Goal: Task Accomplishment & Management: Use online tool/utility

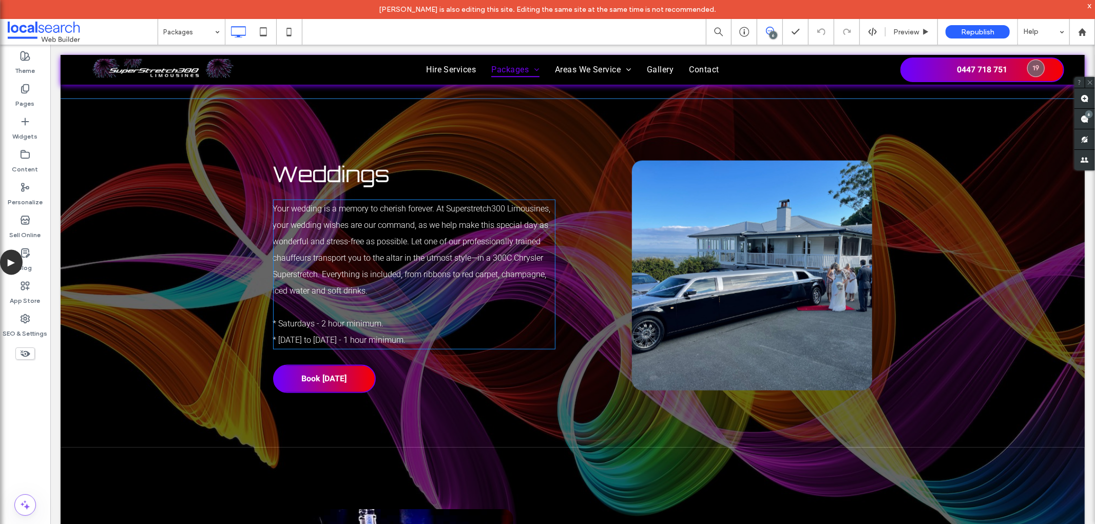
scroll to position [913, 0]
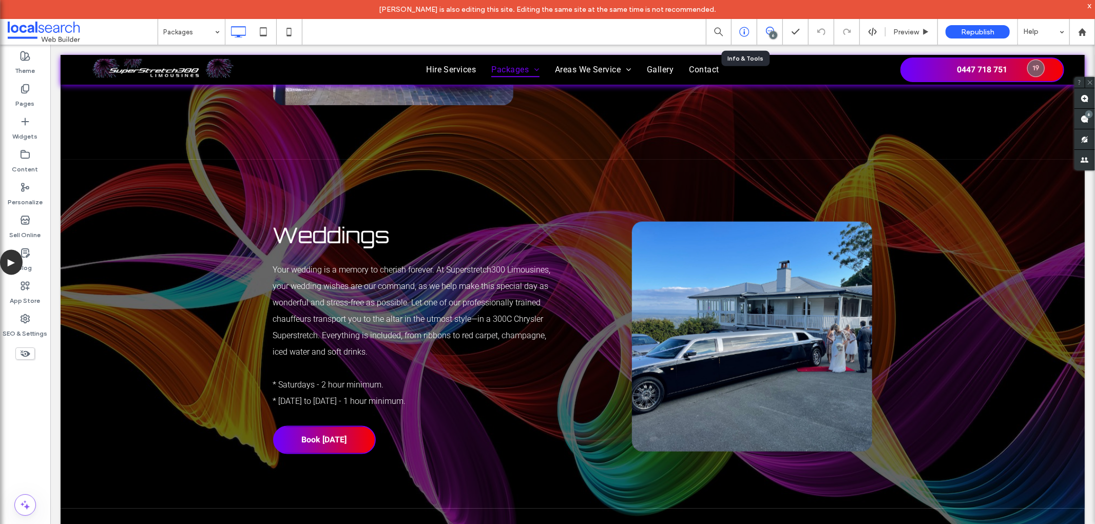
click at [739, 32] on use at bounding box center [744, 32] width 10 height 10
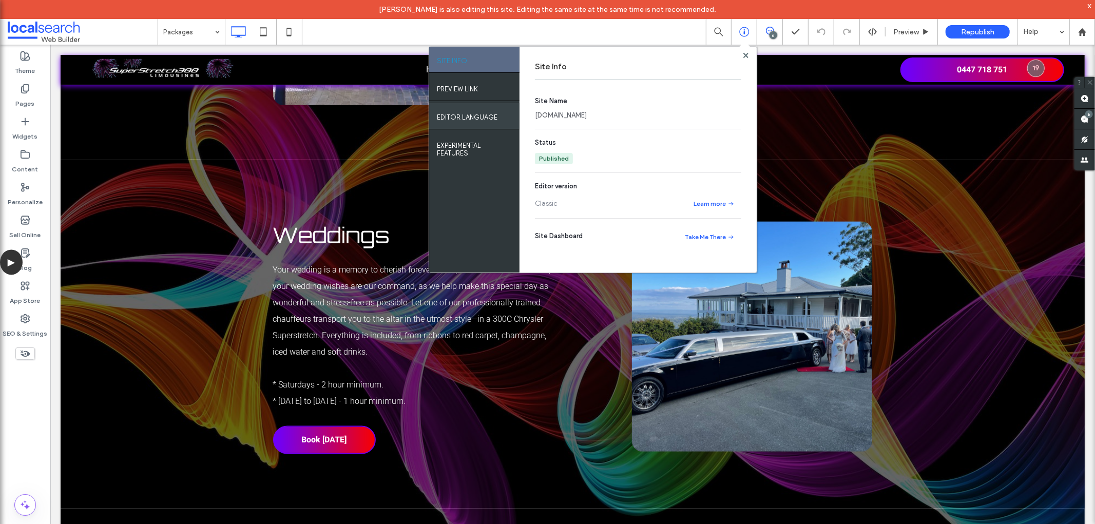
click at [452, 113] on label "EDITOR LANGUAGE" at bounding box center [467, 114] width 61 height 13
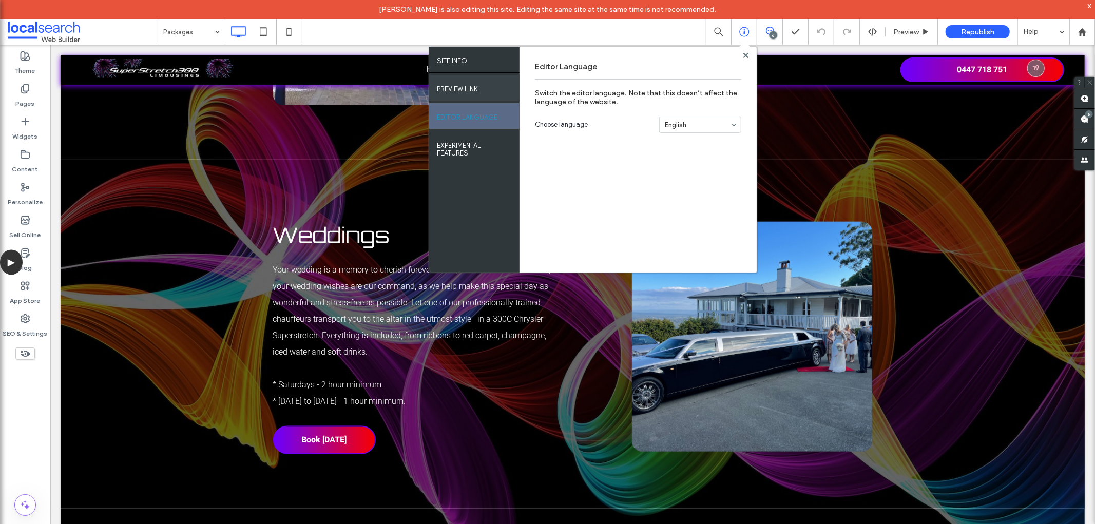
click at [457, 81] on label "PREVIEW LINK" at bounding box center [457, 86] width 41 height 13
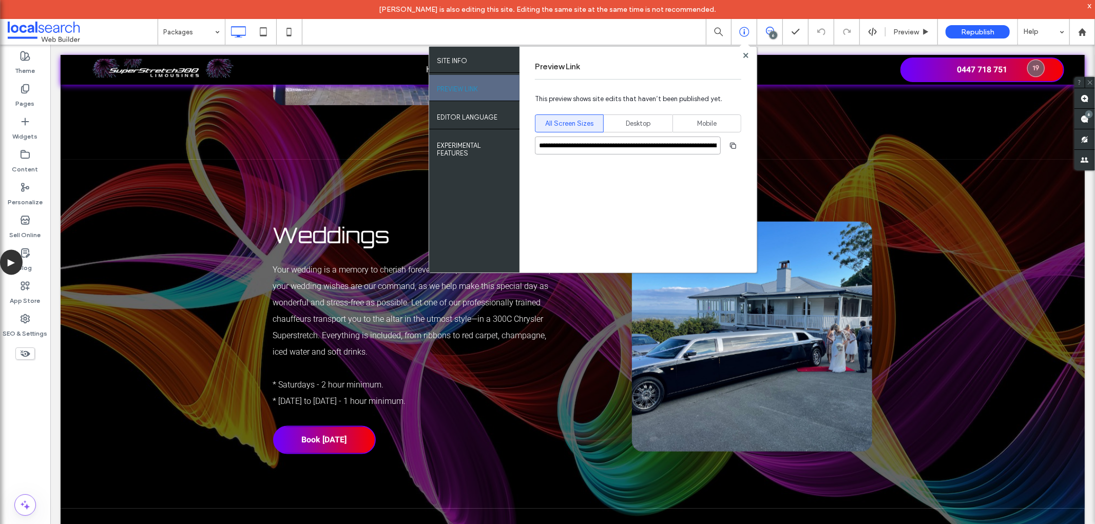
click at [598, 147] on input "**********" at bounding box center [628, 146] width 186 height 18
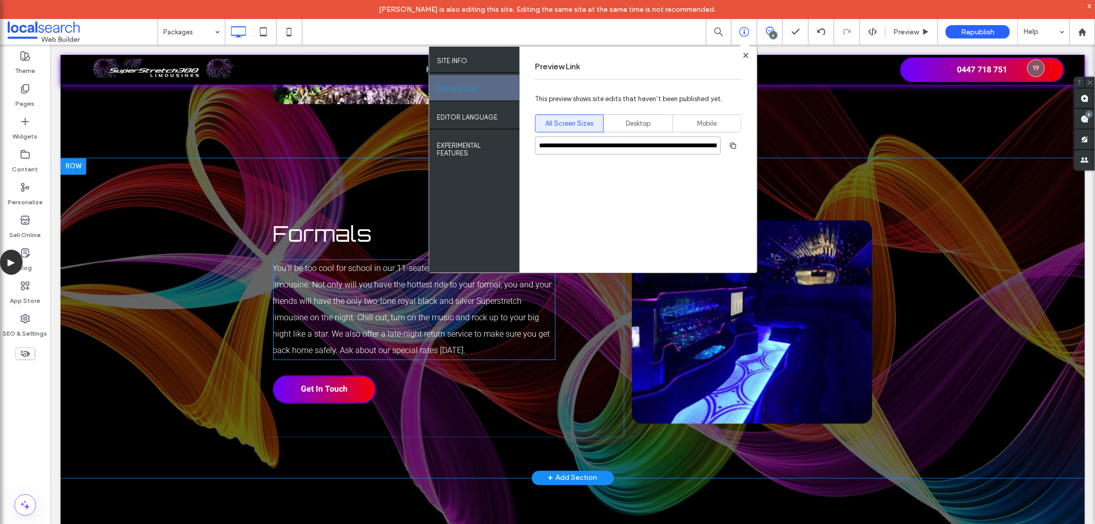
scroll to position [1712, 0]
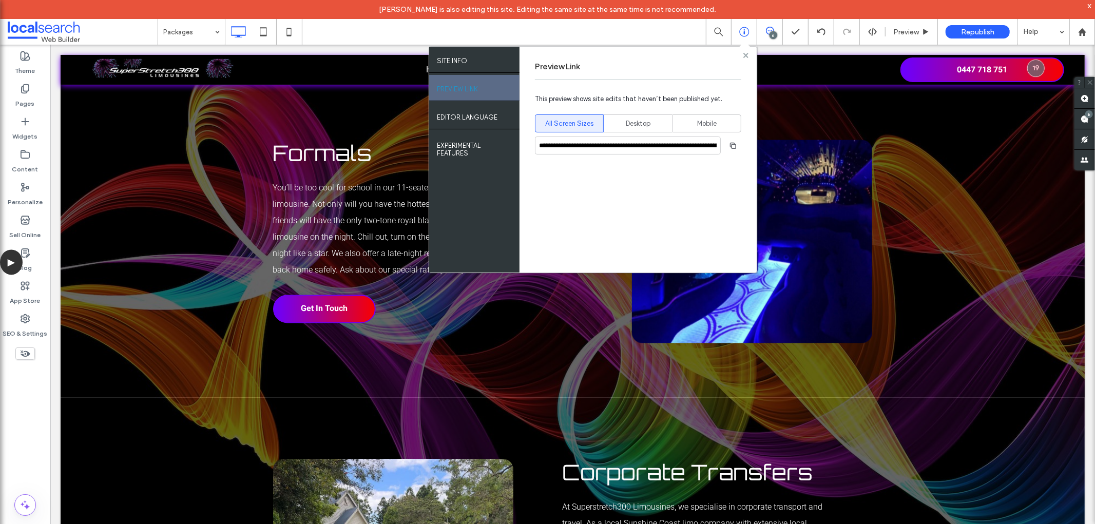
click at [747, 57] on use at bounding box center [745, 54] width 5 height 5
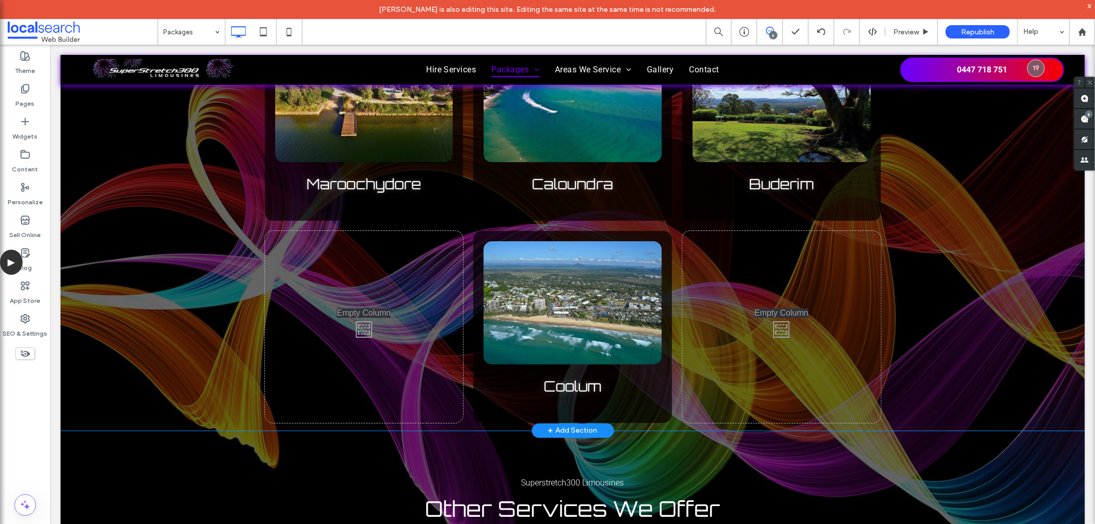
scroll to position [2739, 0]
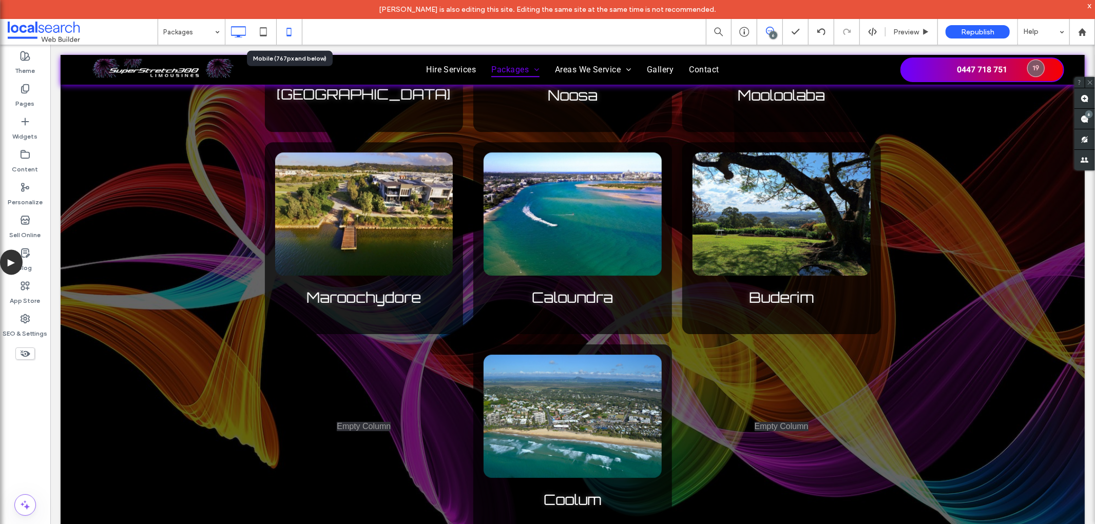
click at [280, 33] on icon at bounding box center [289, 32] width 21 height 21
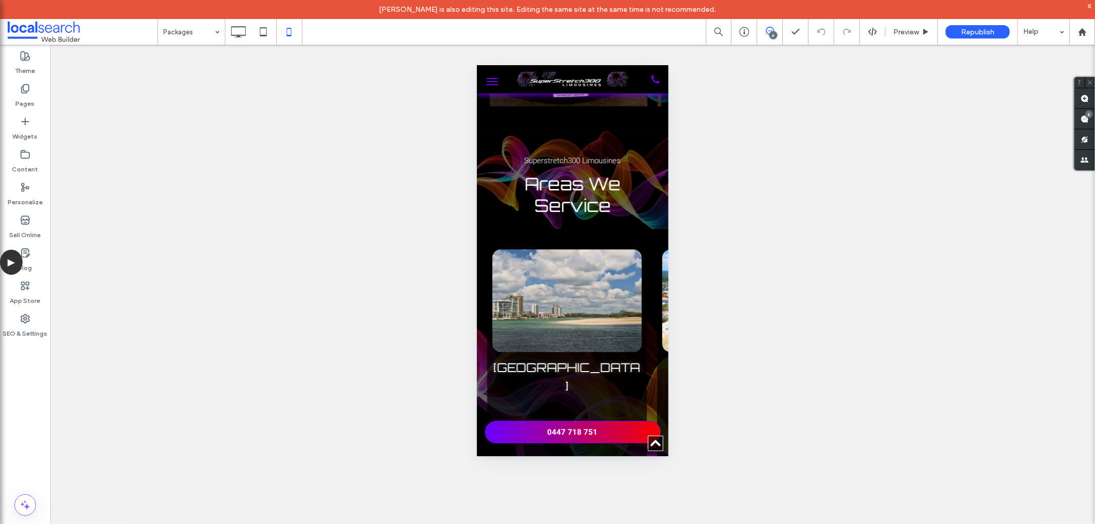
scroll to position [3090, 0]
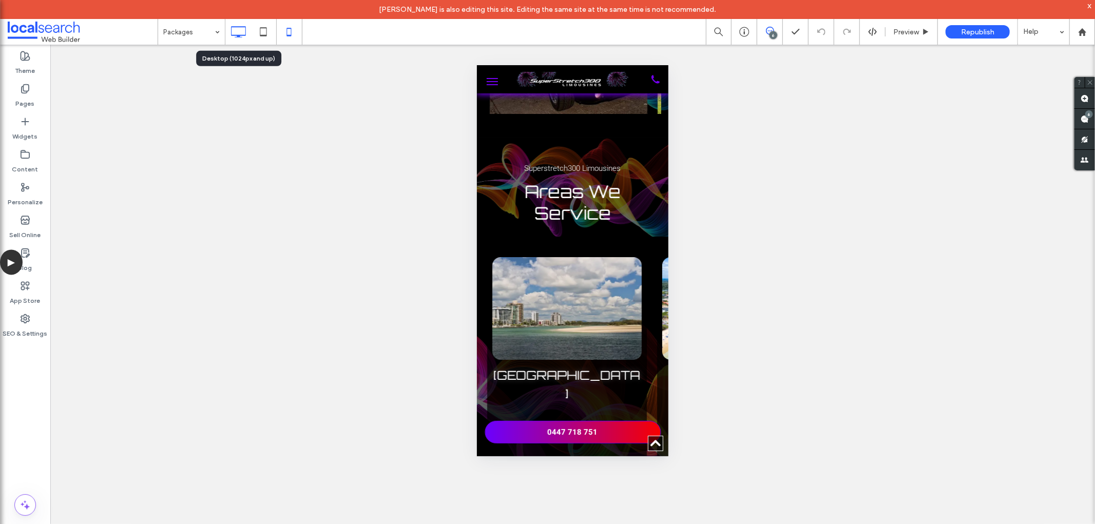
click at [239, 22] on icon at bounding box center [238, 32] width 21 height 21
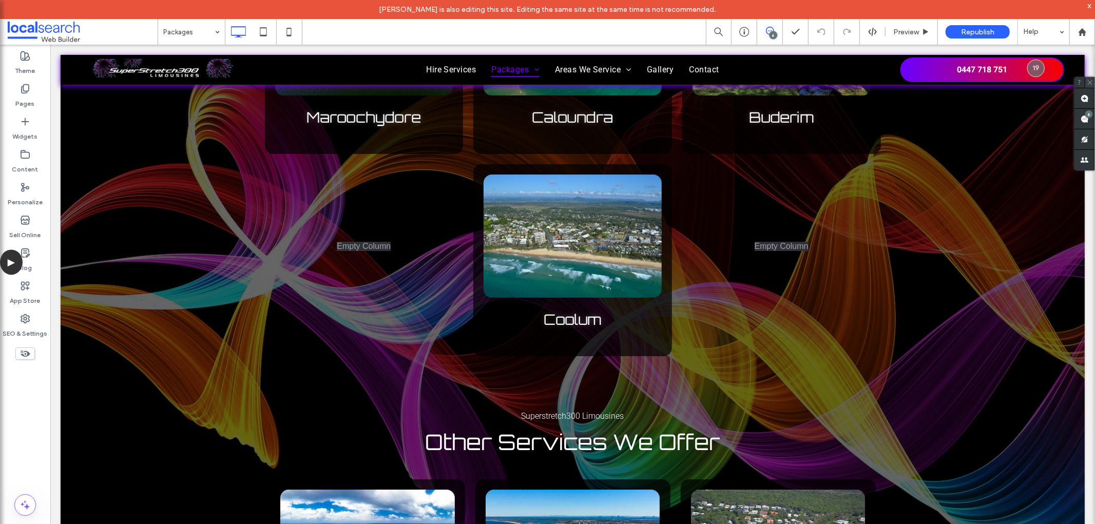
scroll to position [2904, 0]
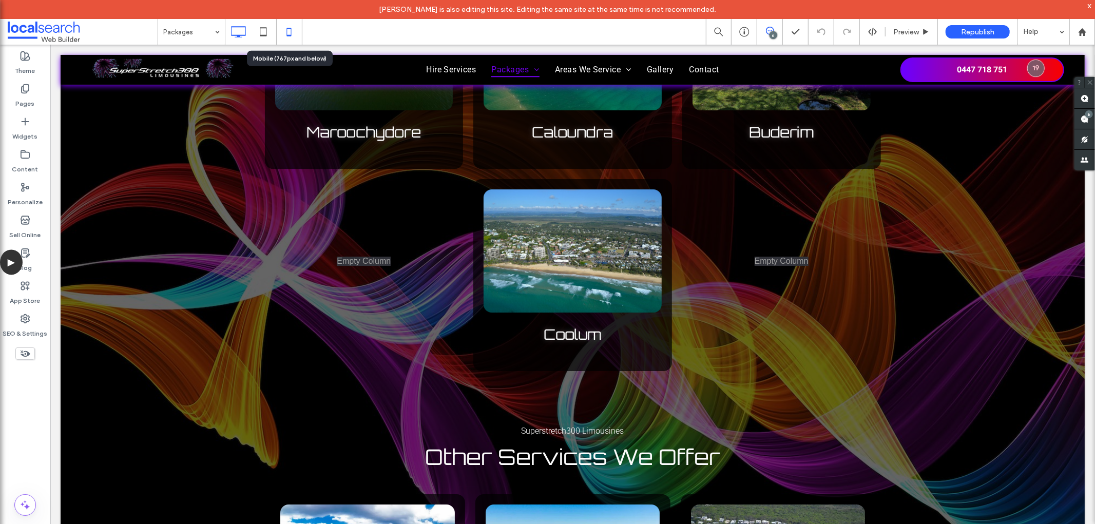
click at [294, 31] on icon at bounding box center [289, 32] width 21 height 21
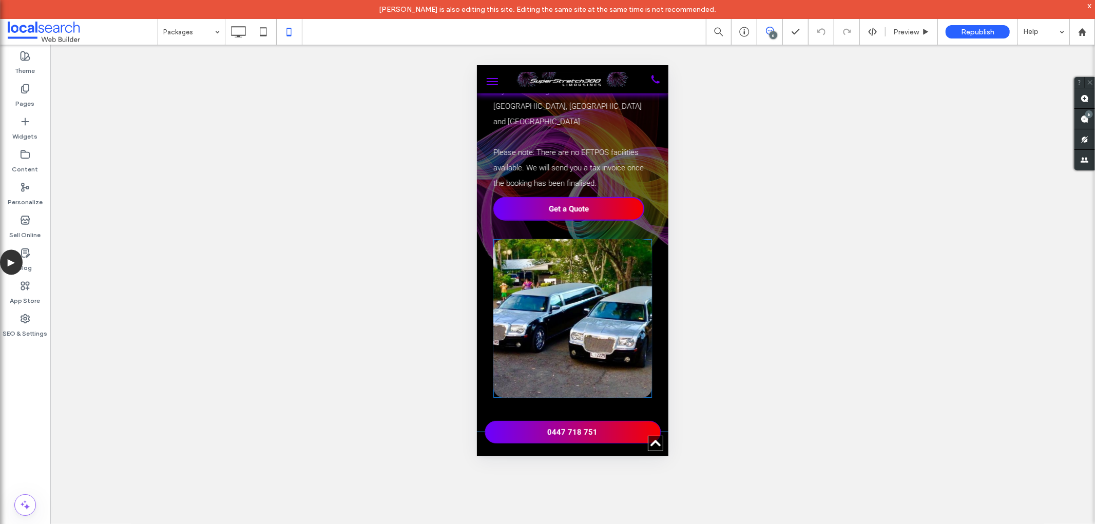
scroll to position [456, 0]
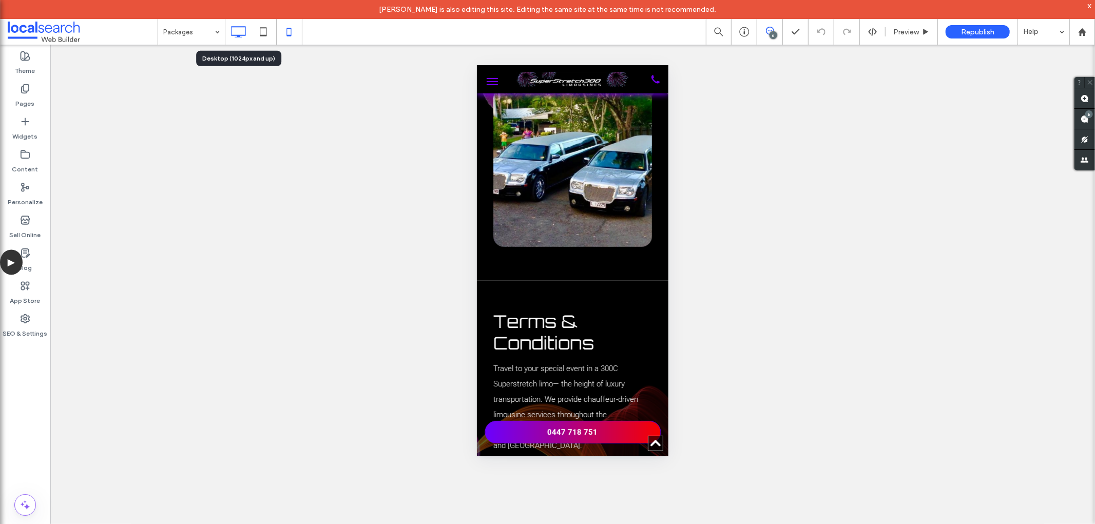
click at [239, 33] on icon at bounding box center [238, 32] width 21 height 21
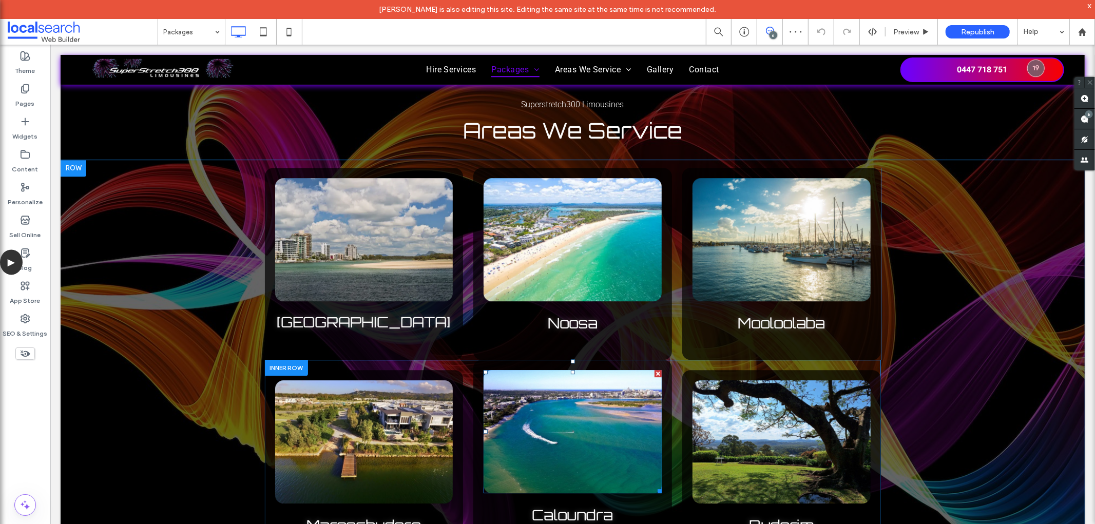
scroll to position [2510, 0]
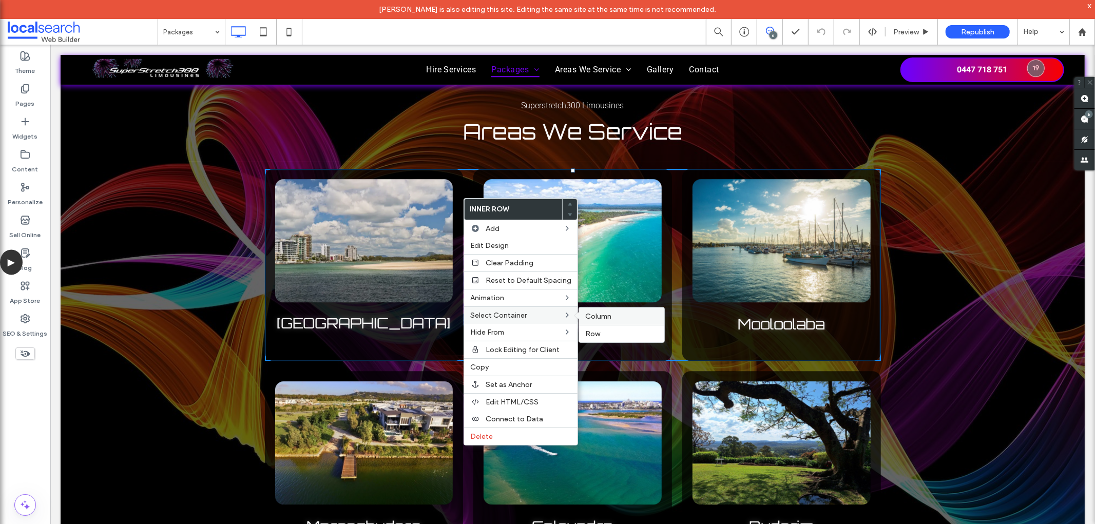
click at [597, 316] on span "Column" at bounding box center [598, 316] width 26 height 9
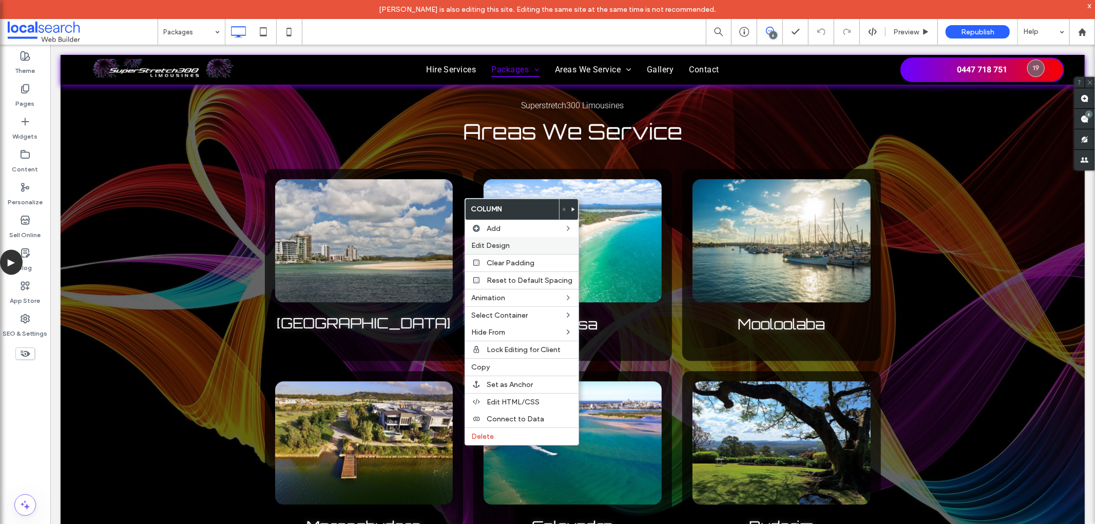
click at [528, 247] on label "Edit Design" at bounding box center [521, 245] width 101 height 9
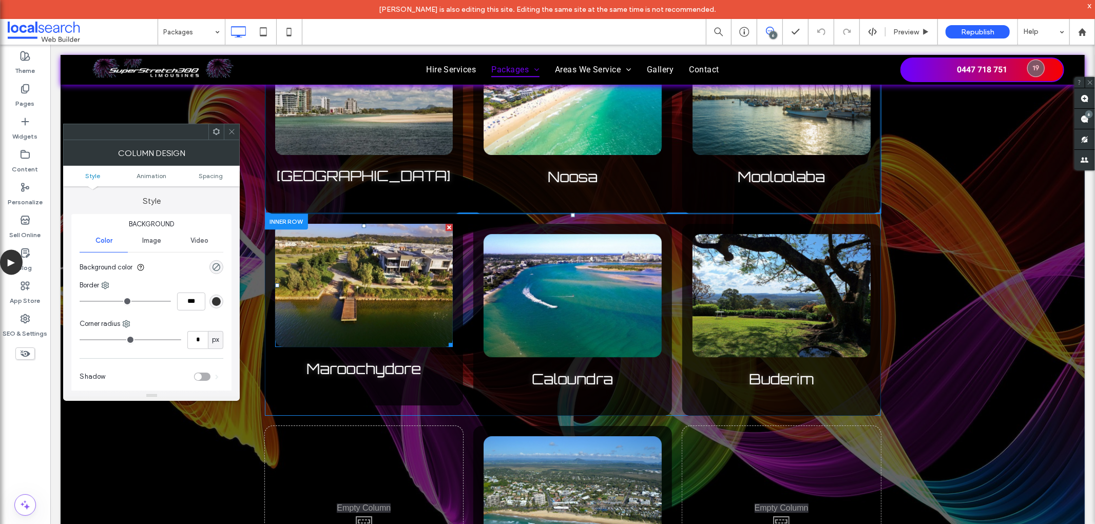
scroll to position [2681, 0]
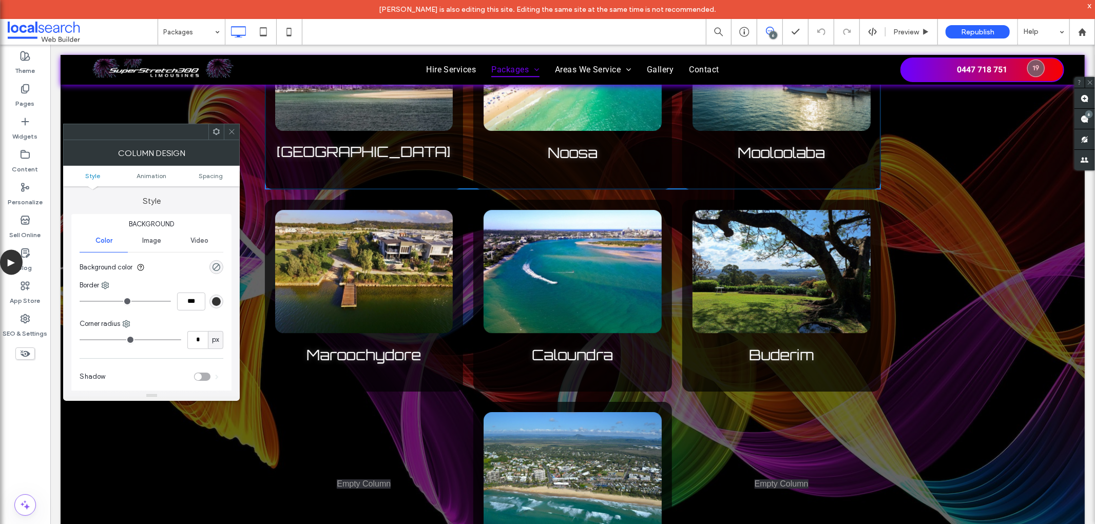
click at [231, 130] on use at bounding box center [232, 131] width 5 height 5
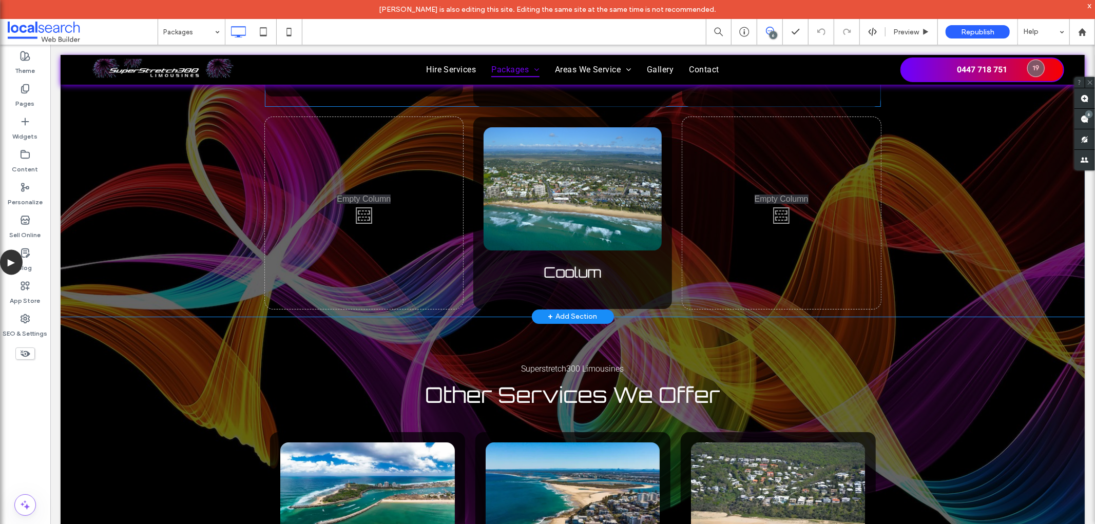
scroll to position [3195, 0]
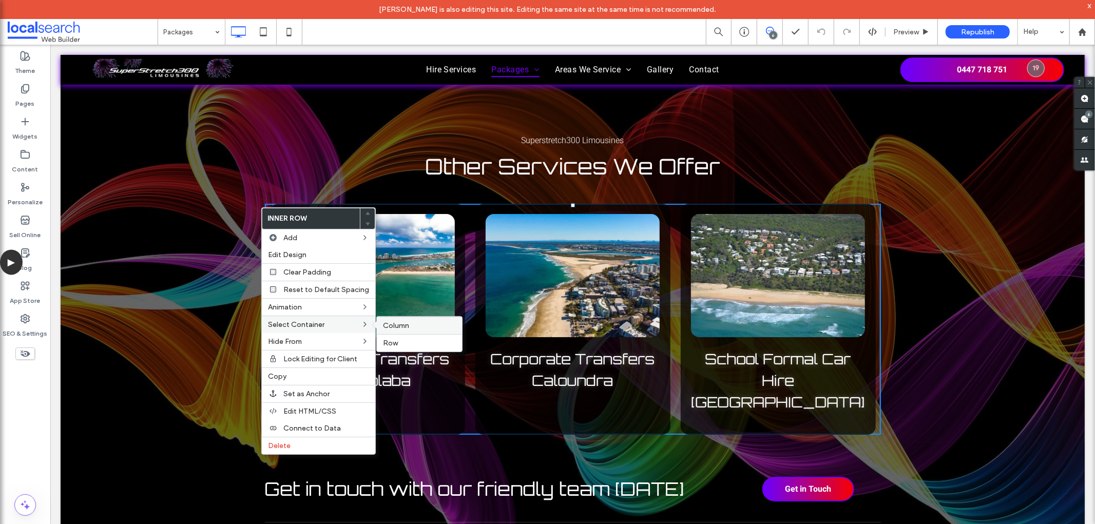
click at [398, 325] on span "Column" at bounding box center [396, 325] width 26 height 9
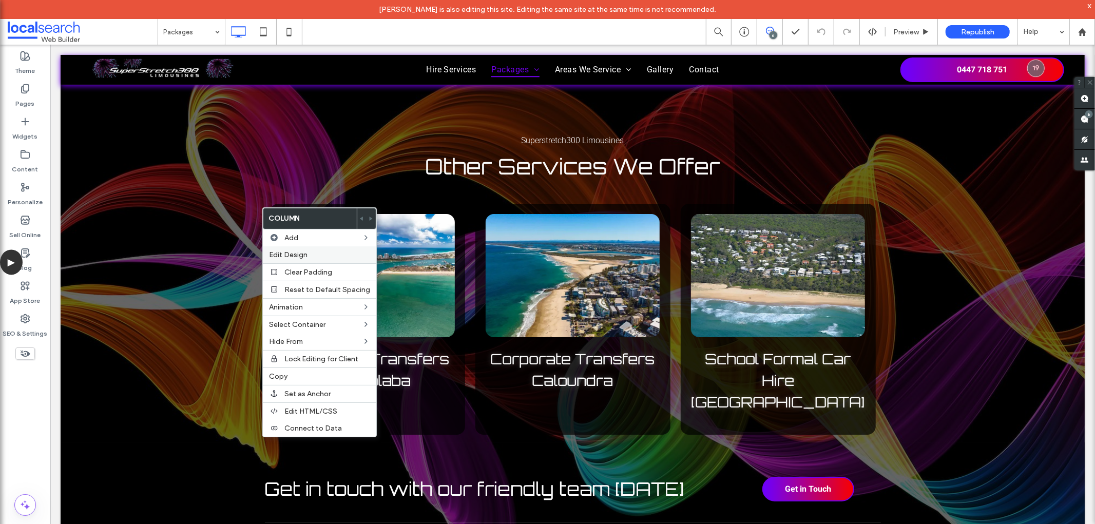
click at [307, 254] on span "Edit Design" at bounding box center [288, 255] width 39 height 9
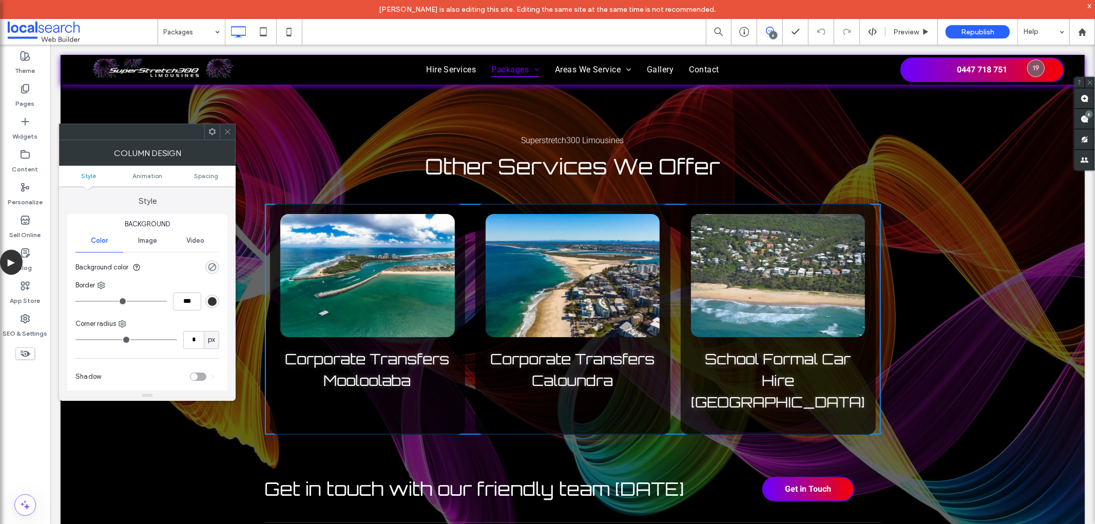
click at [226, 130] on use at bounding box center [227, 131] width 5 height 5
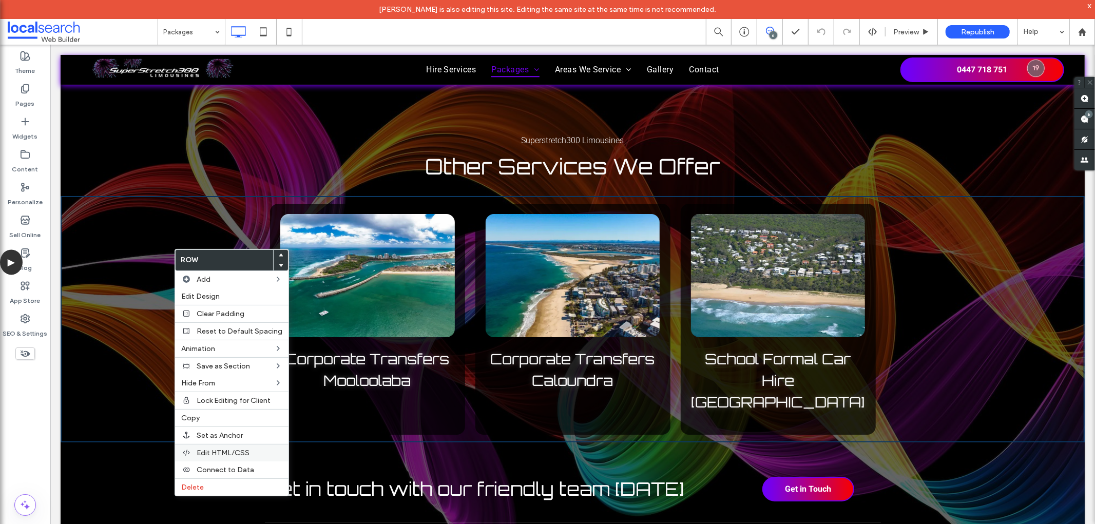
click at [212, 451] on span "Edit HTML/CSS" at bounding box center [223, 453] width 53 height 9
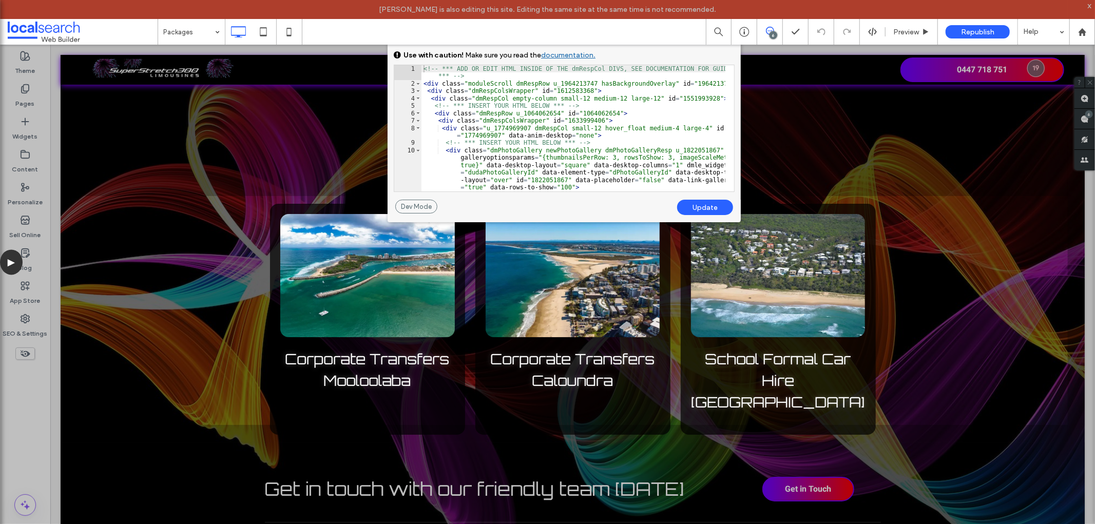
click at [27, 434] on div at bounding box center [30, 262] width 61 height 524
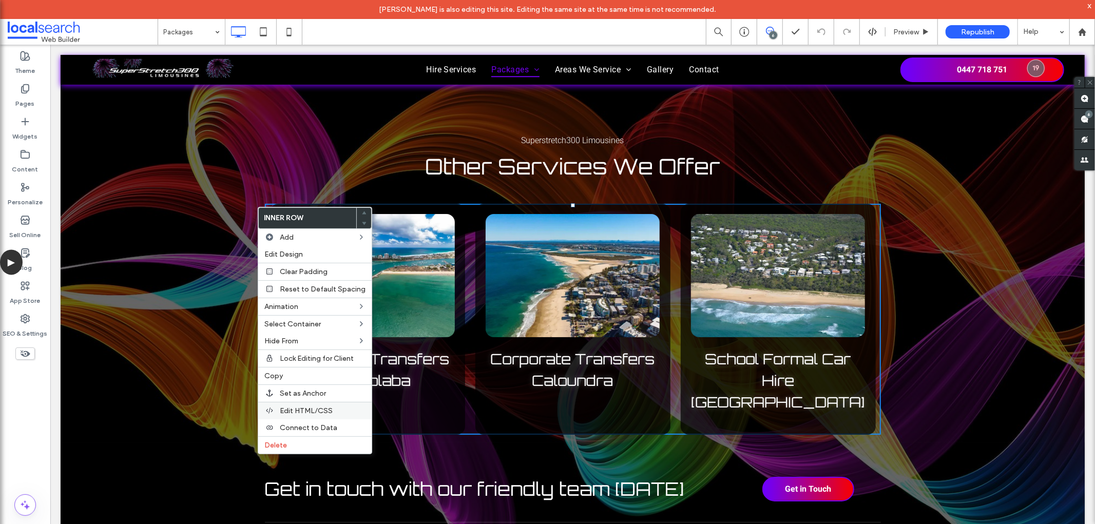
click at [299, 409] on span "Edit HTML/CSS" at bounding box center [306, 411] width 53 height 9
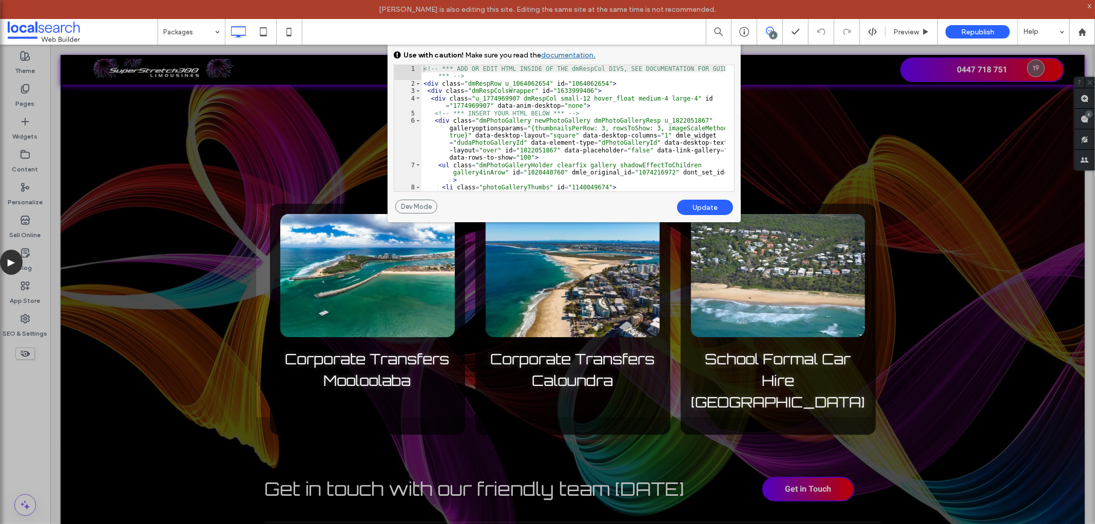
click at [31, 416] on div at bounding box center [128, 262] width 256 height 524
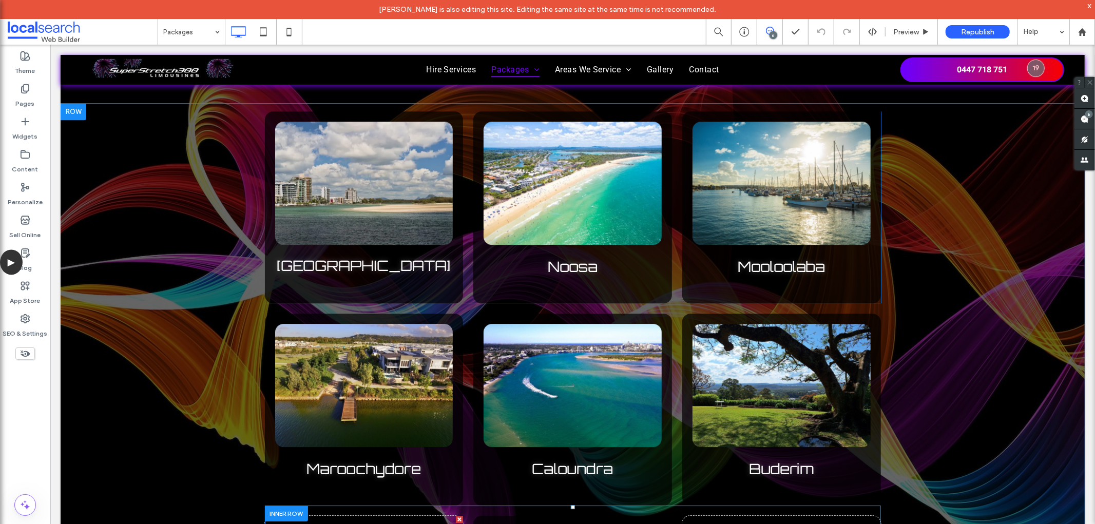
scroll to position [2453, 0]
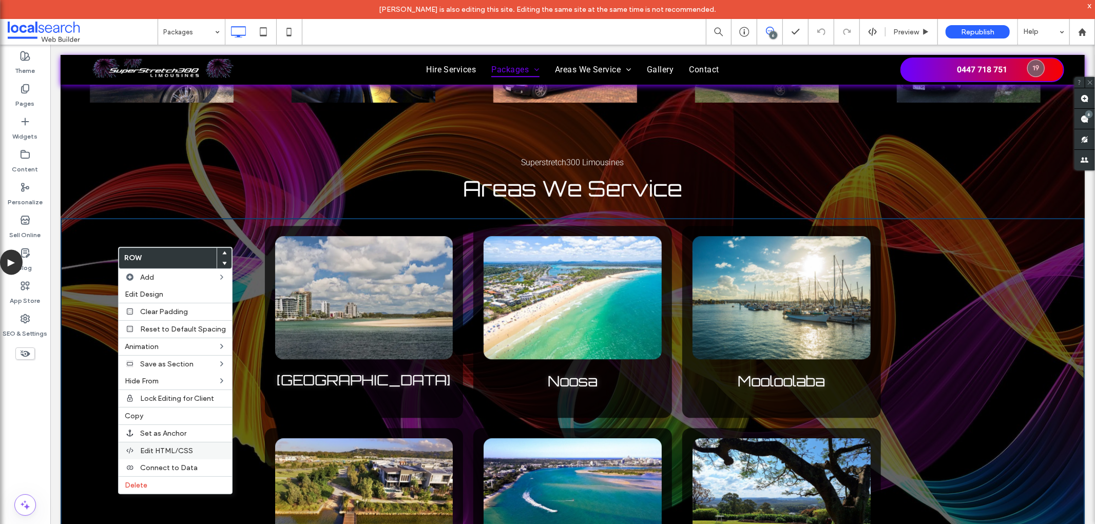
click at [173, 448] on span "Edit HTML/CSS" at bounding box center [166, 451] width 53 height 9
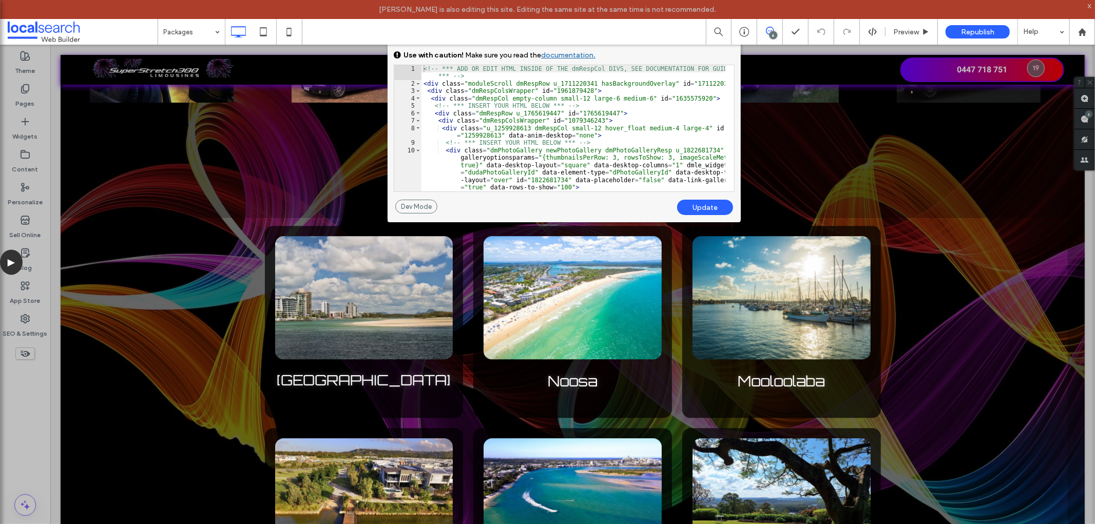
click at [42, 424] on div at bounding box center [30, 262] width 61 height 524
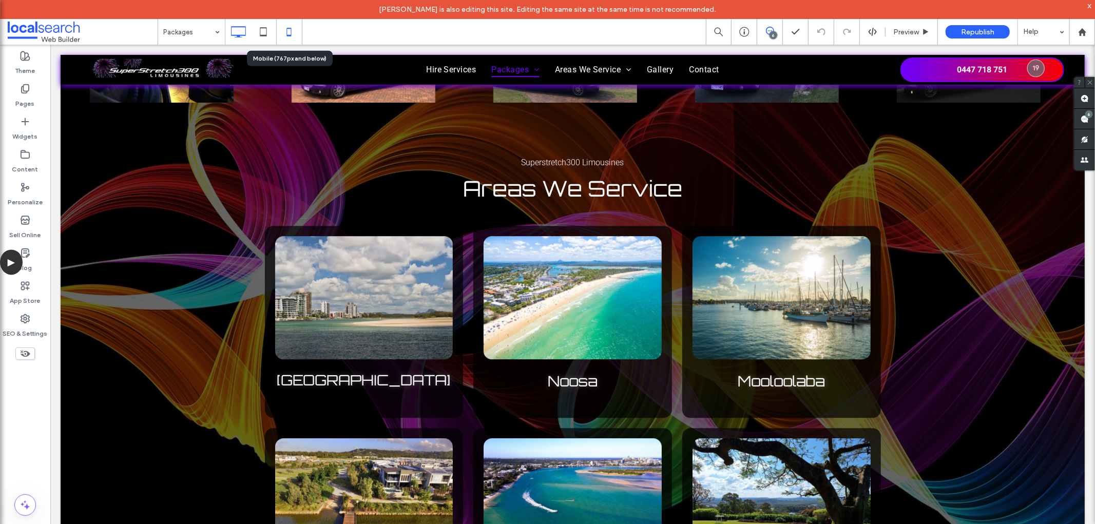
click at [288, 42] on div at bounding box center [290, 32] width 26 height 26
click at [293, 27] on icon at bounding box center [289, 32] width 21 height 21
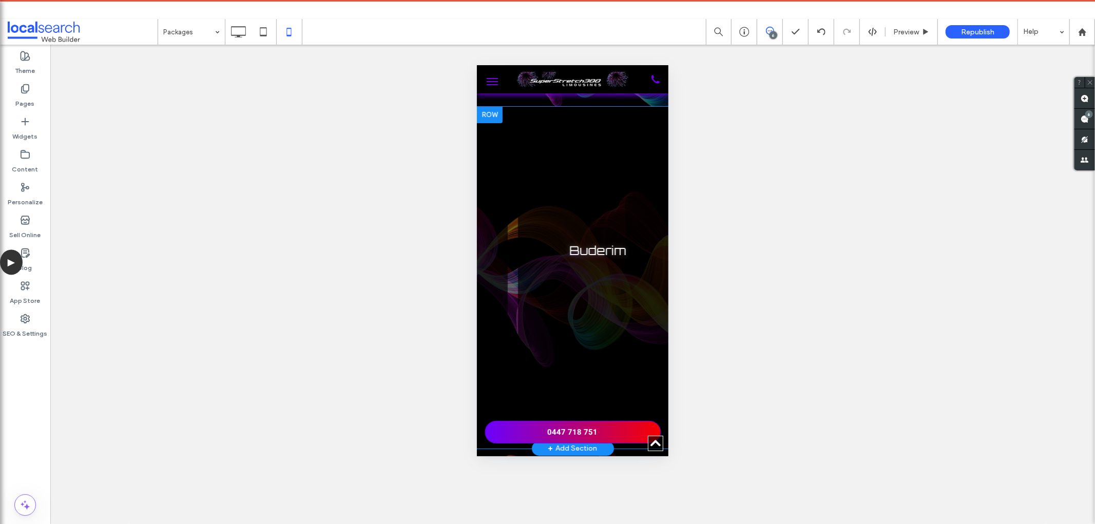
scroll to position [0, 822]
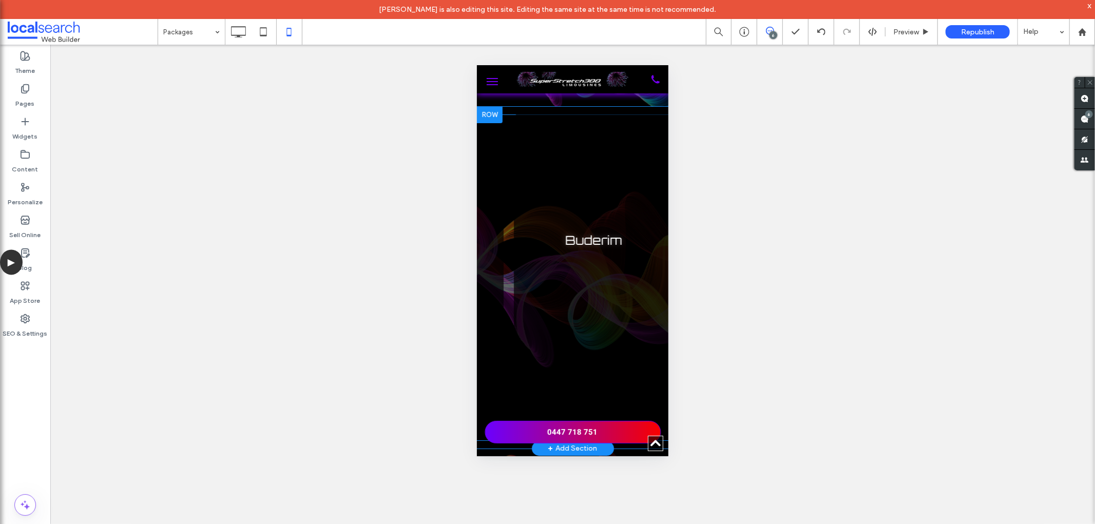
click at [583, 263] on div "Buderim Click To Paste" at bounding box center [592, 266] width 159 height 311
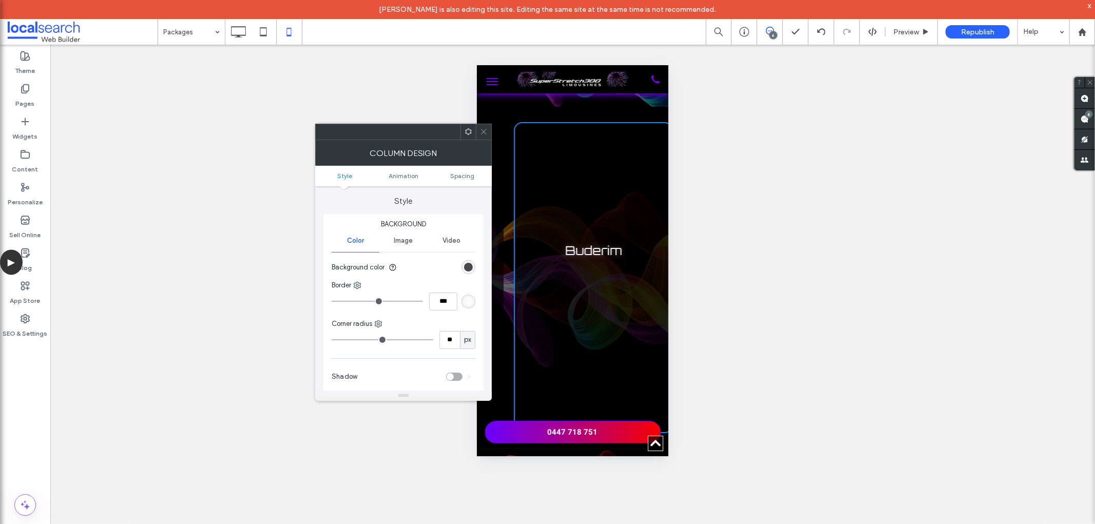
click at [481, 130] on icon at bounding box center [484, 132] width 8 height 8
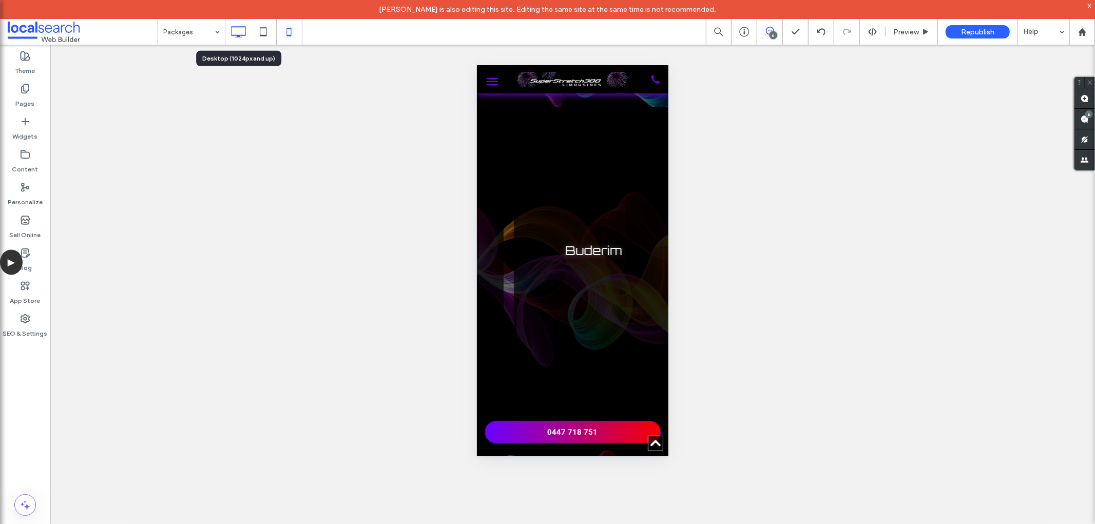
click at [239, 26] on icon at bounding box center [238, 32] width 21 height 21
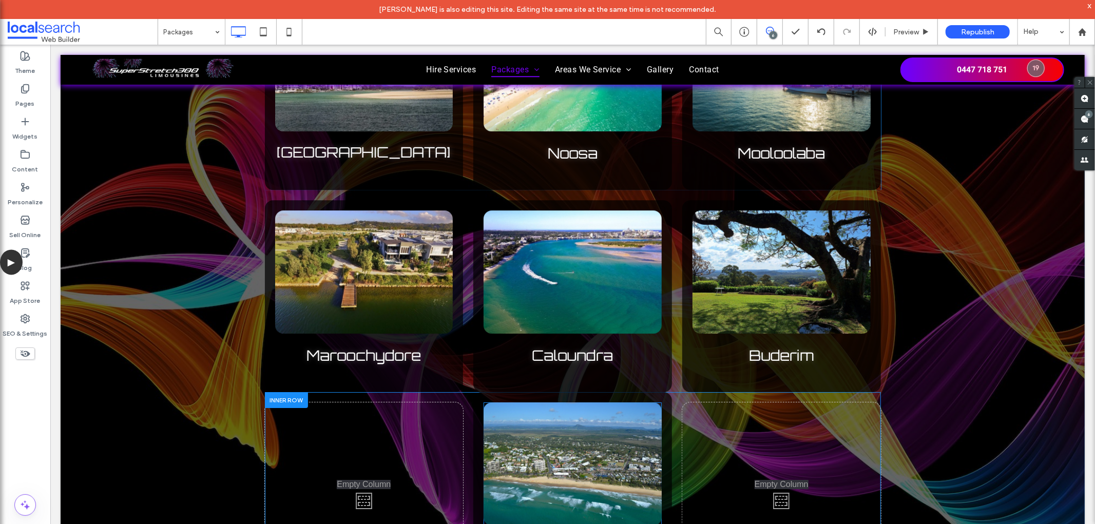
scroll to position [2795, 0]
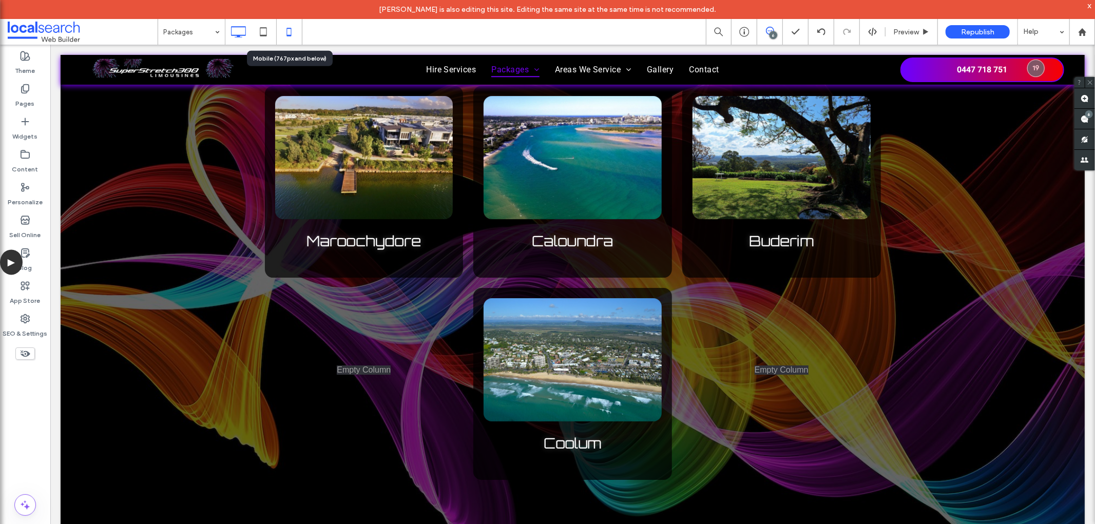
click at [289, 29] on icon at bounding box center [289, 32] width 21 height 21
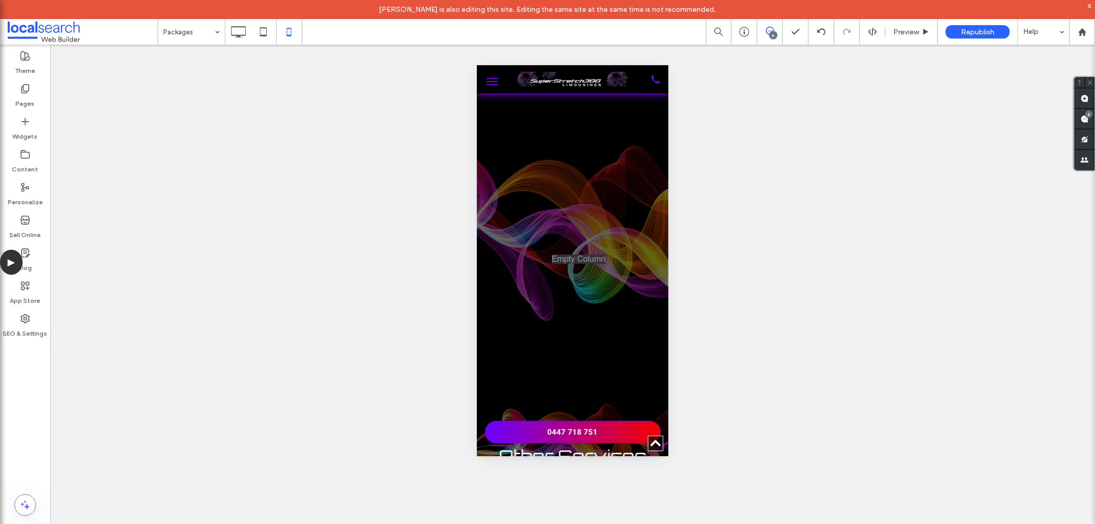
scroll to position [3266, 0]
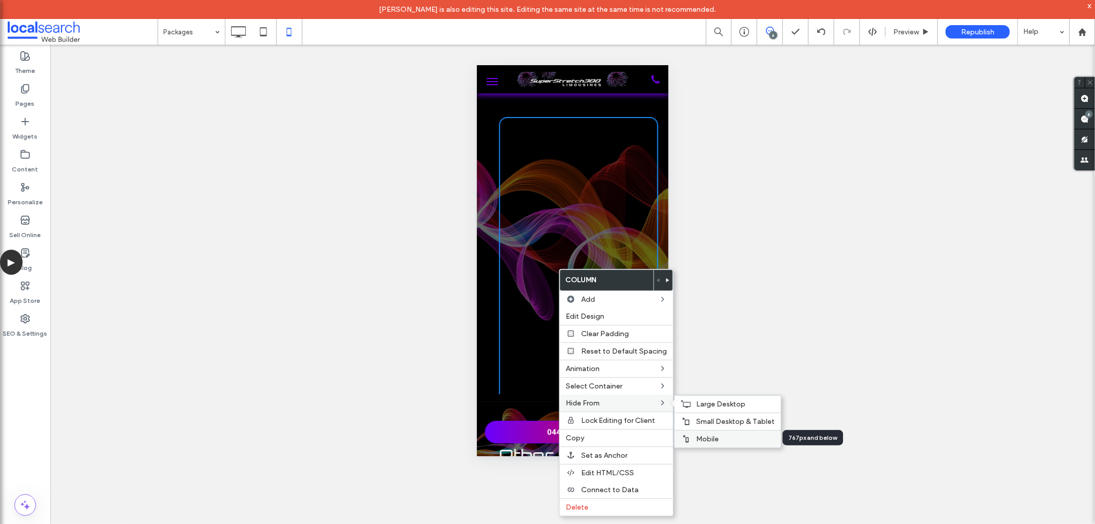
click at [710, 441] on span "Mobile" at bounding box center [707, 439] width 23 height 9
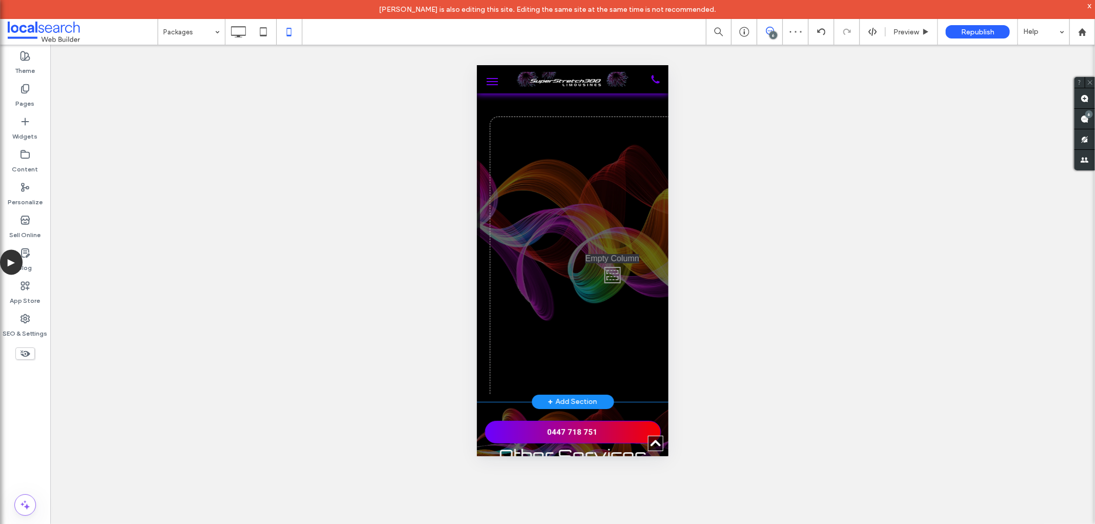
scroll to position [285, 757]
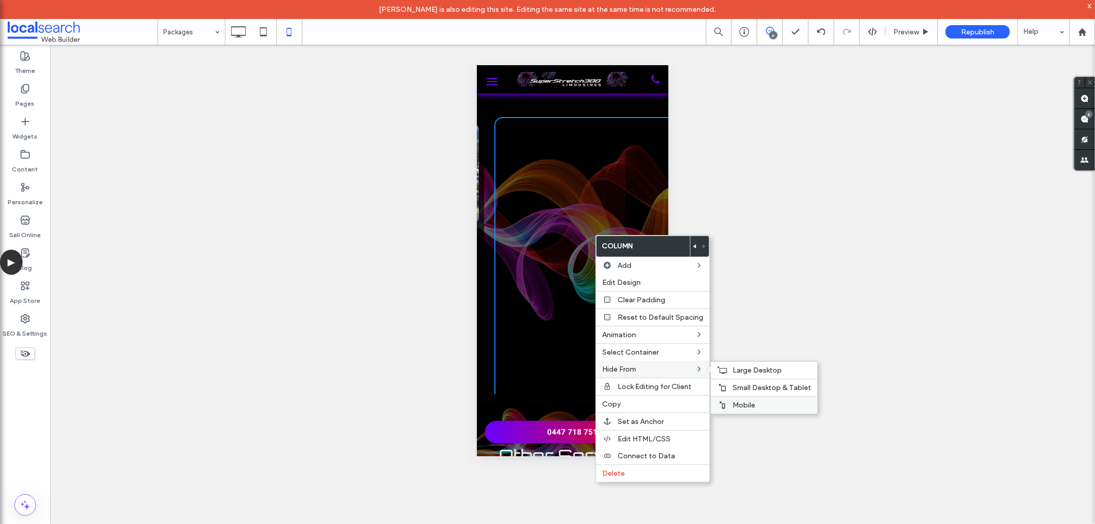
click at [749, 406] on span "Mobile" at bounding box center [744, 405] width 23 height 9
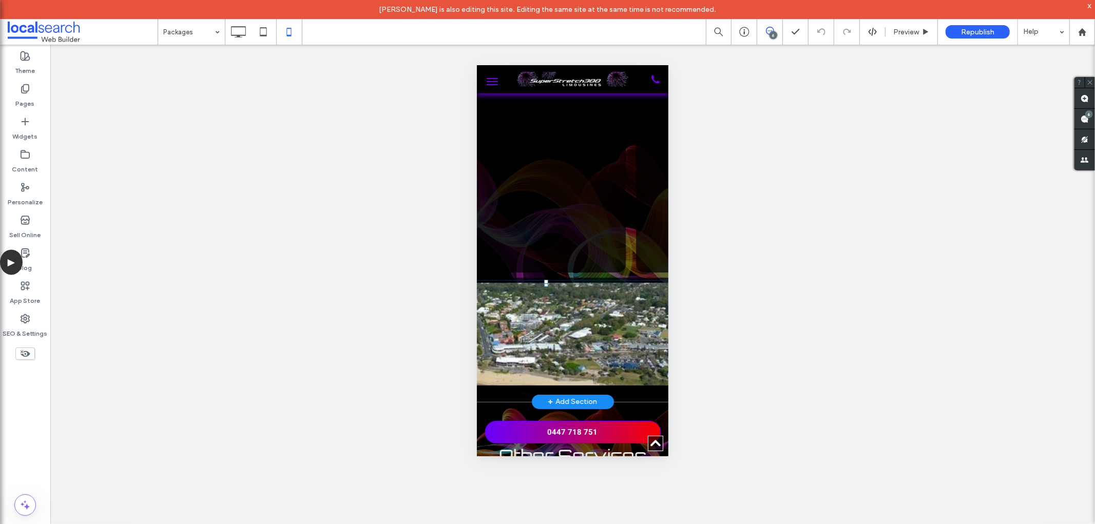
scroll to position [285, 700]
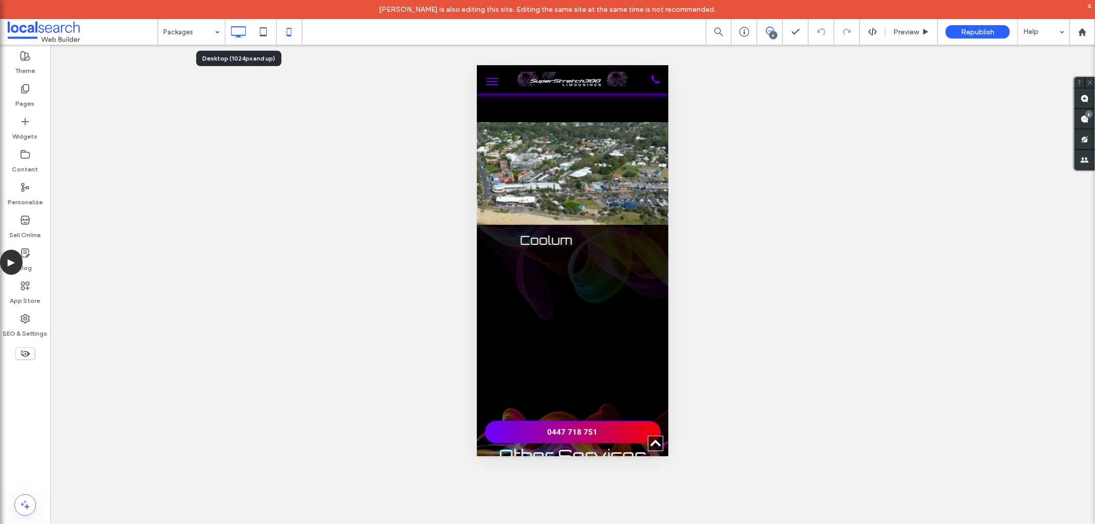
click at [241, 29] on icon at bounding box center [238, 32] width 21 height 21
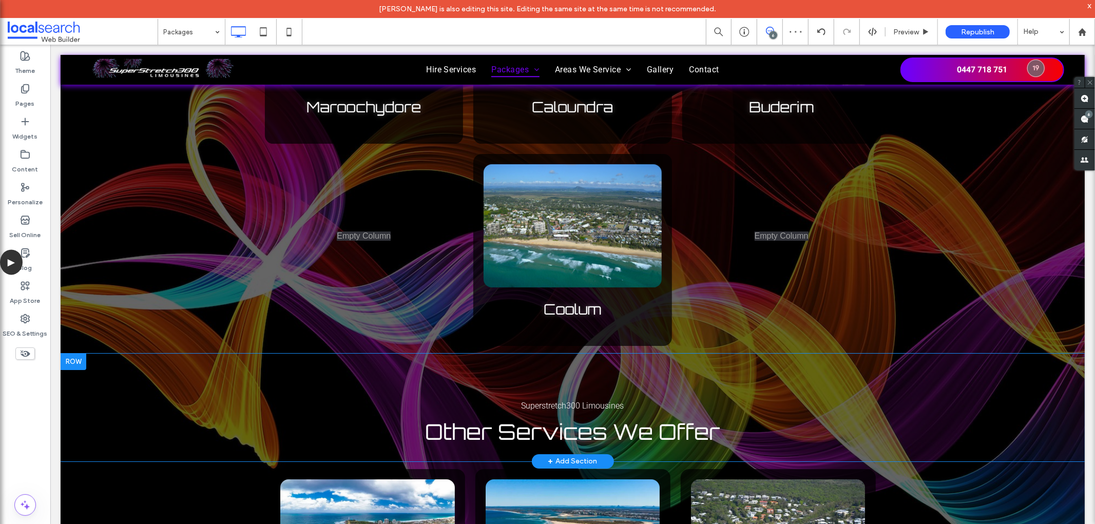
scroll to position [2852, 0]
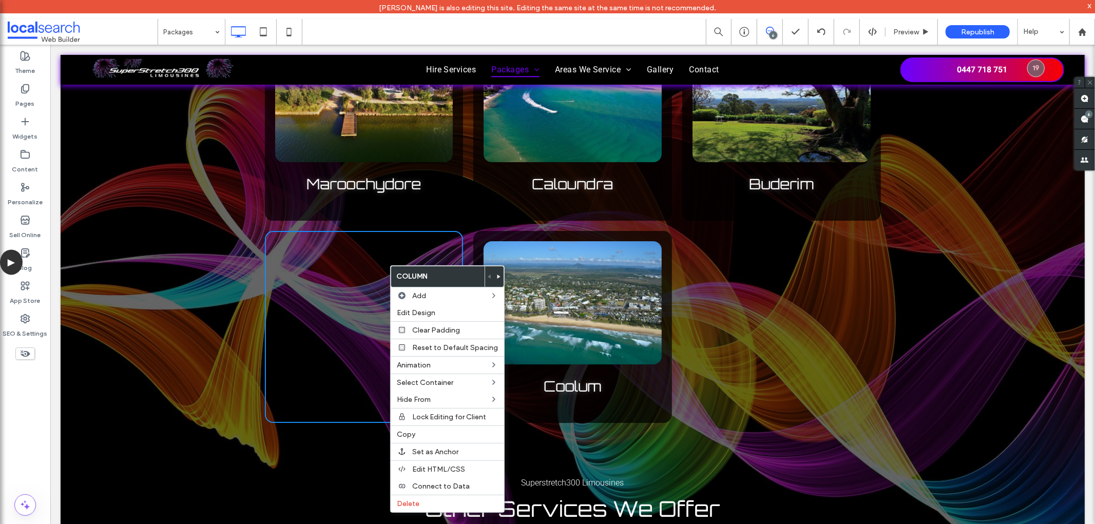
drag, startPoint x: 25, startPoint y: 417, endPoint x: 148, endPoint y: 309, distance: 164.8
click at [25, 417] on div "Theme Pages Widgets Content Personalize Sell Online Blog App Store SEO & Settin…" at bounding box center [25, 294] width 50 height 499
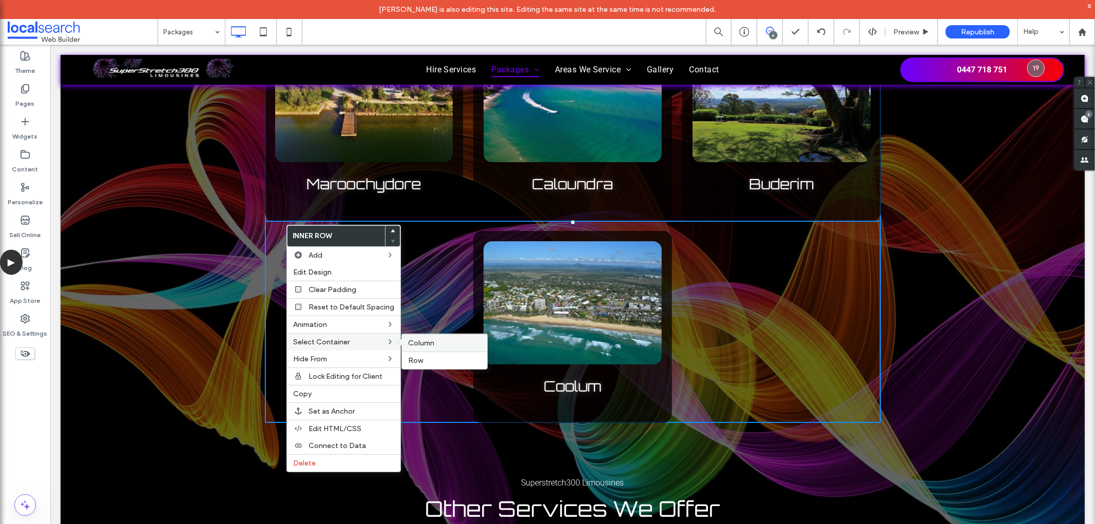
click at [417, 342] on span "Column" at bounding box center [421, 343] width 26 height 9
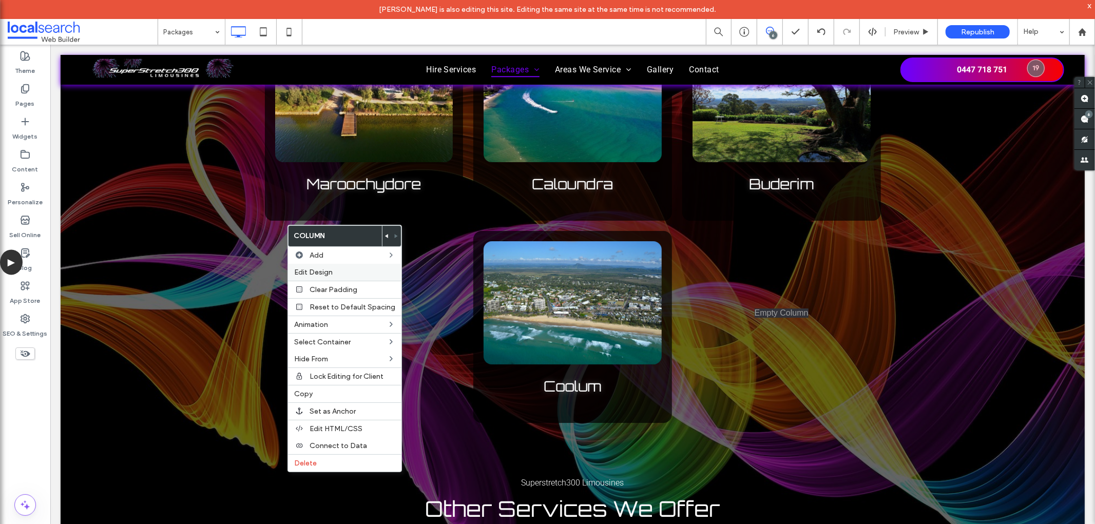
click at [339, 273] on label "Edit Design" at bounding box center [344, 272] width 101 height 9
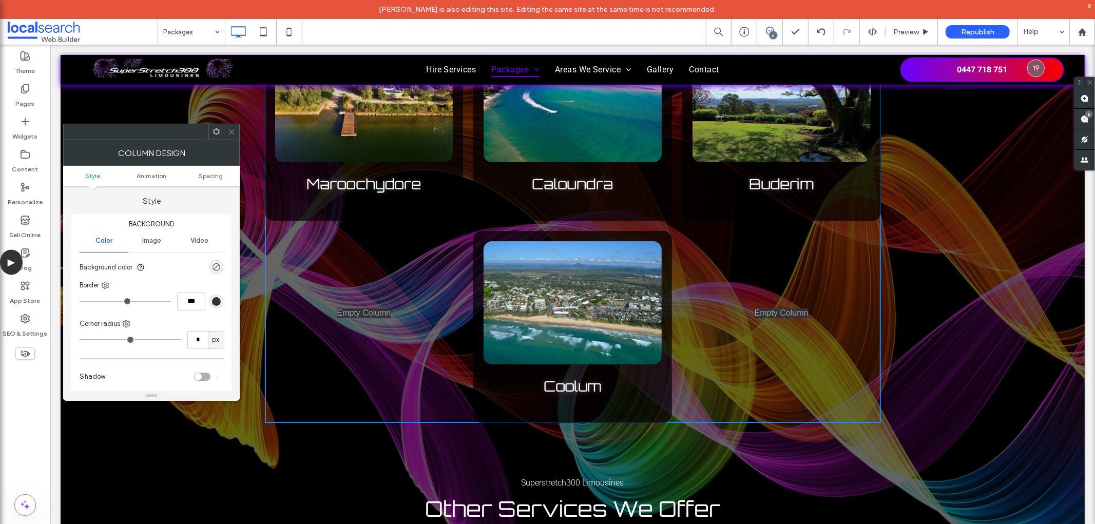
click at [216, 131] on icon at bounding box center [217, 132] width 8 height 8
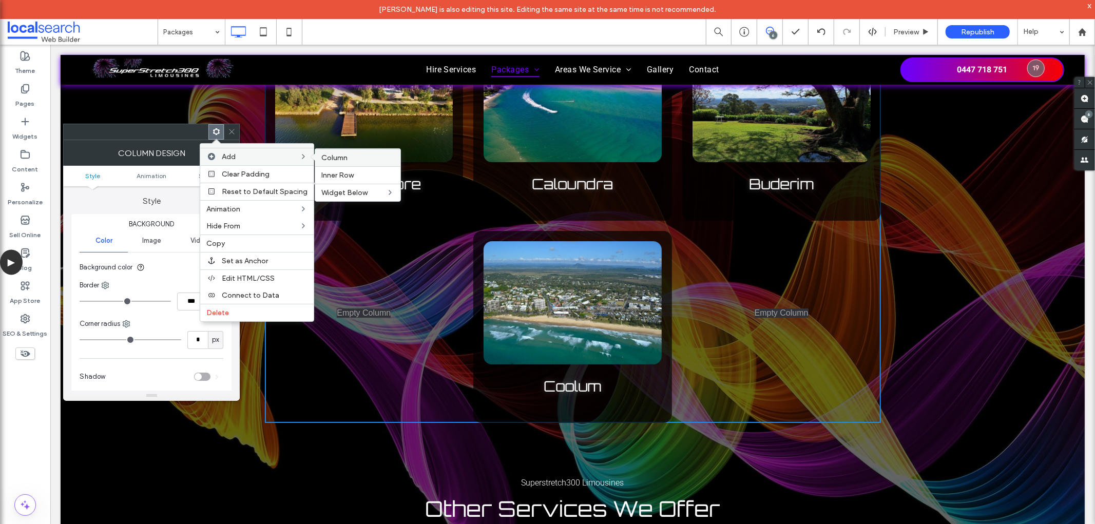
click at [341, 157] on span "Column" at bounding box center [334, 158] width 26 height 9
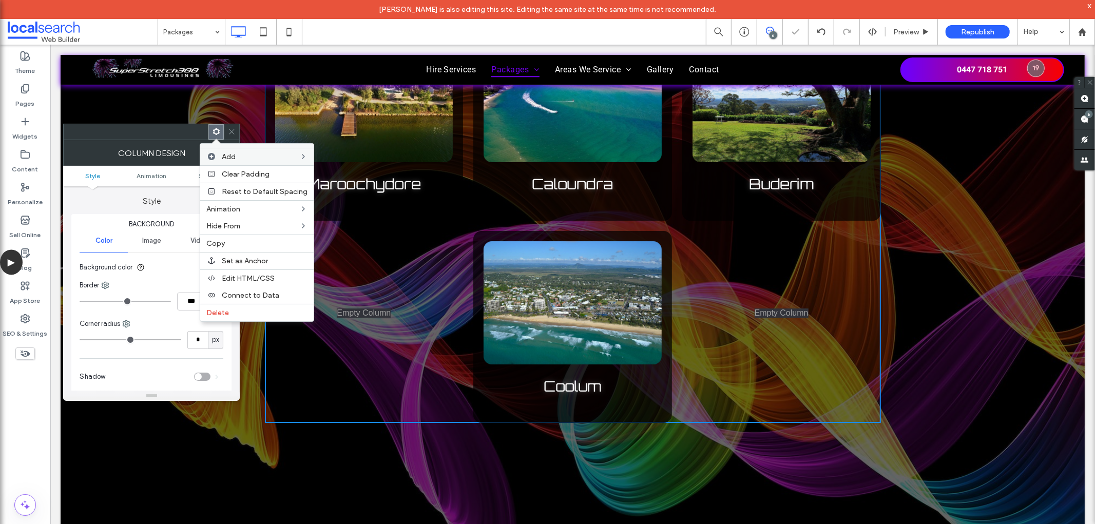
click at [17, 427] on div "Theme Pages Widgets Content Personalize Sell Online Blog App Store SEO & Settin…" at bounding box center [25, 294] width 50 height 499
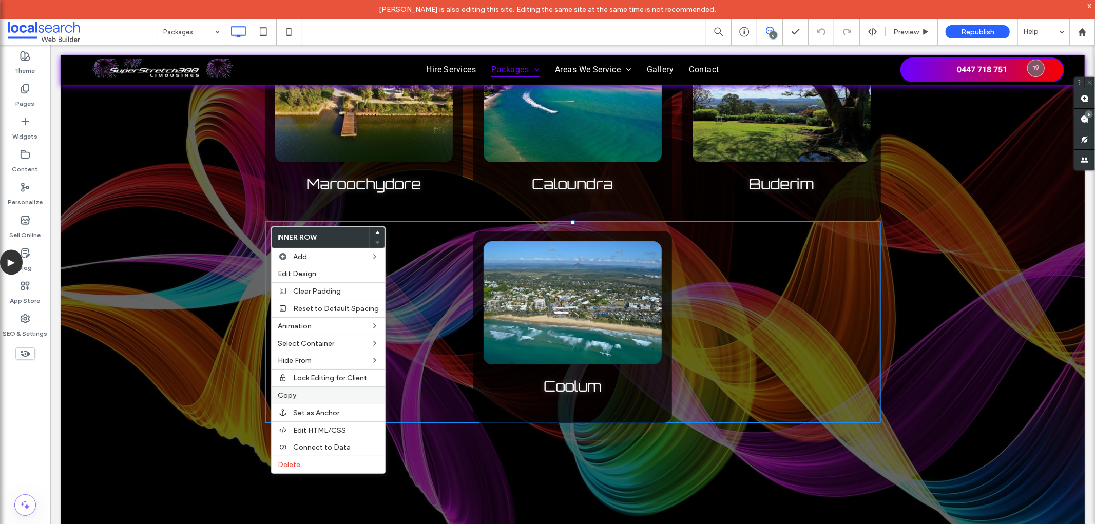
click at [295, 392] on span "Copy" at bounding box center [287, 395] width 18 height 9
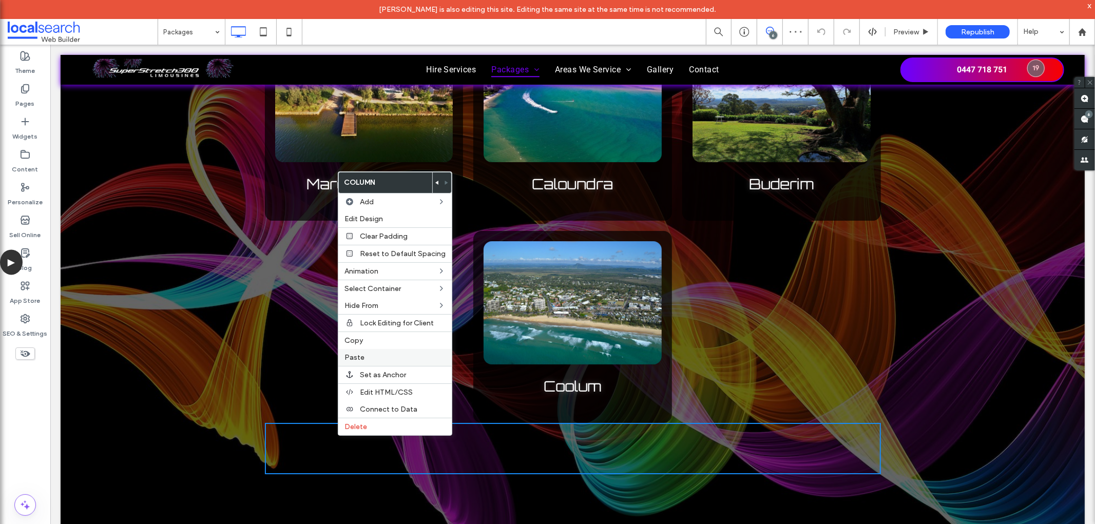
click at [370, 353] on label "Paste" at bounding box center [395, 357] width 101 height 9
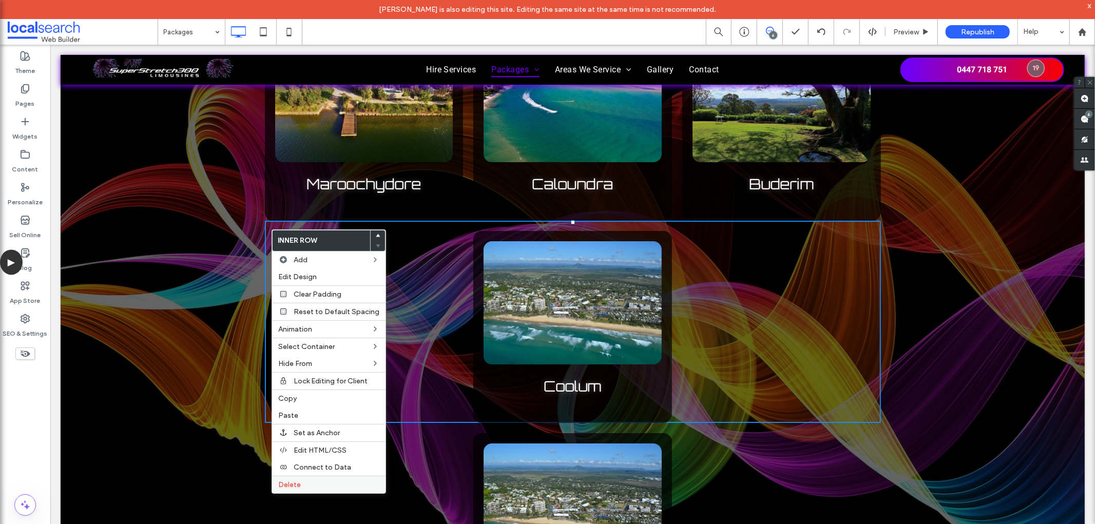
click at [295, 481] on span "Delete" at bounding box center [289, 485] width 23 height 9
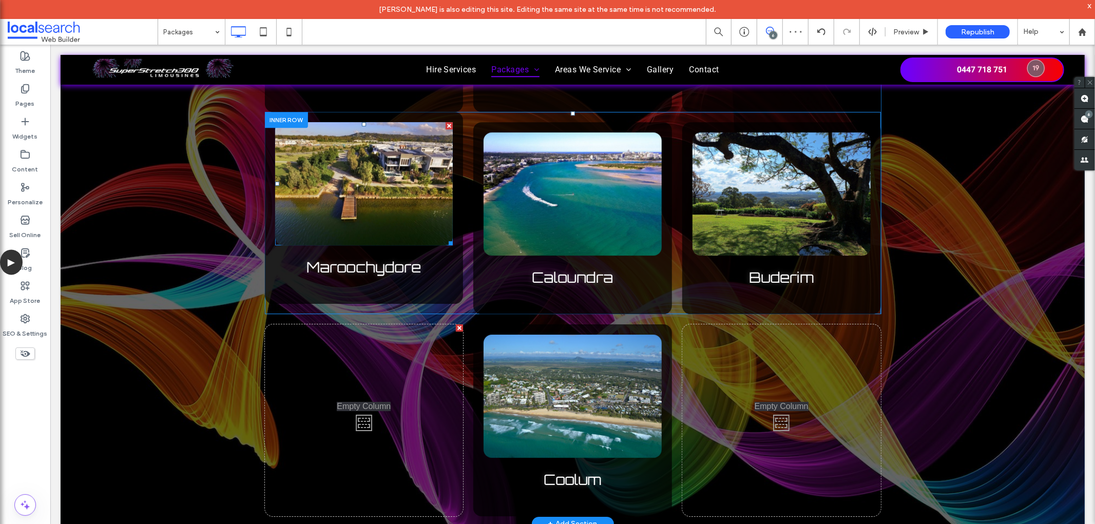
scroll to position [2738, 0]
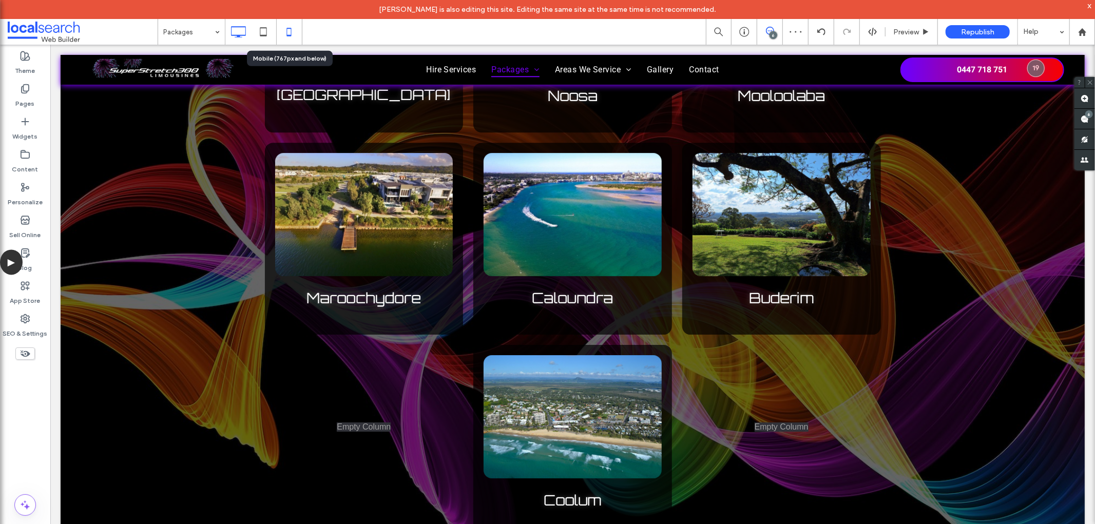
click at [293, 39] on icon at bounding box center [289, 32] width 21 height 21
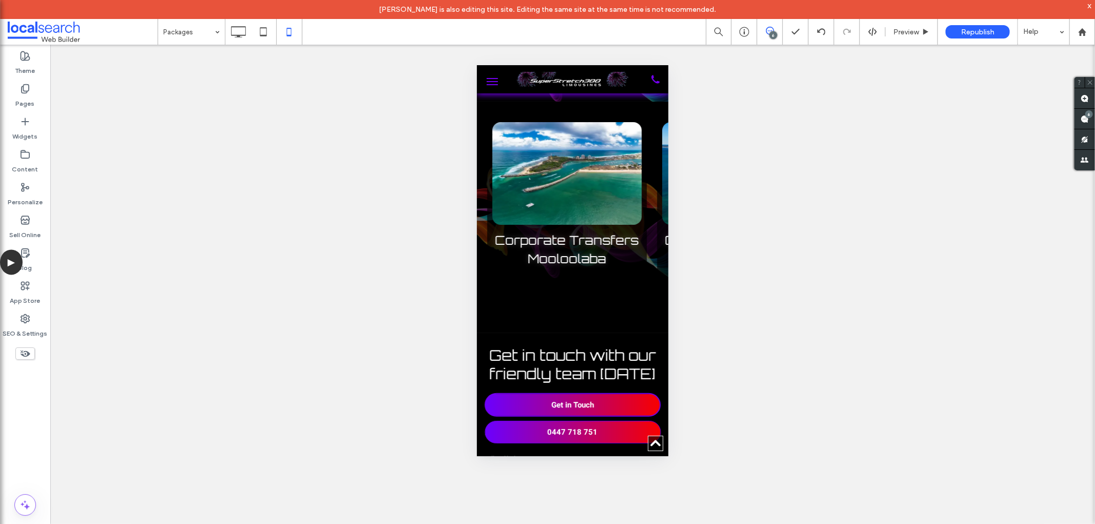
scroll to position [3465, 0]
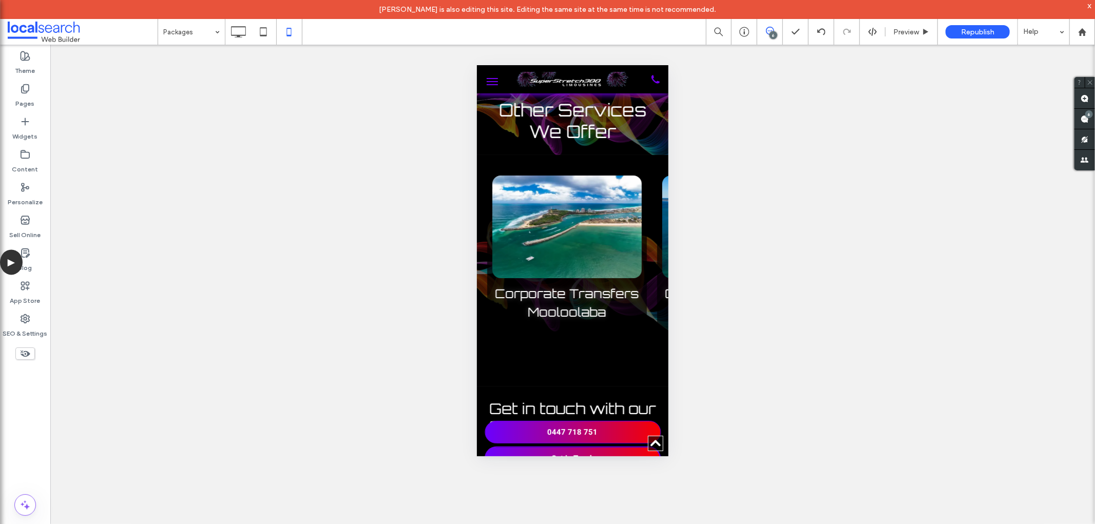
click at [281, 209] on div "Unhide? Yes Unhide? Yes Unhide? Yes Unhide? Yes Unhide? Yes Unhide? Yes Unhide?…" at bounding box center [572, 294] width 1045 height 499
